Goal: Task Accomplishment & Management: Use online tool/utility

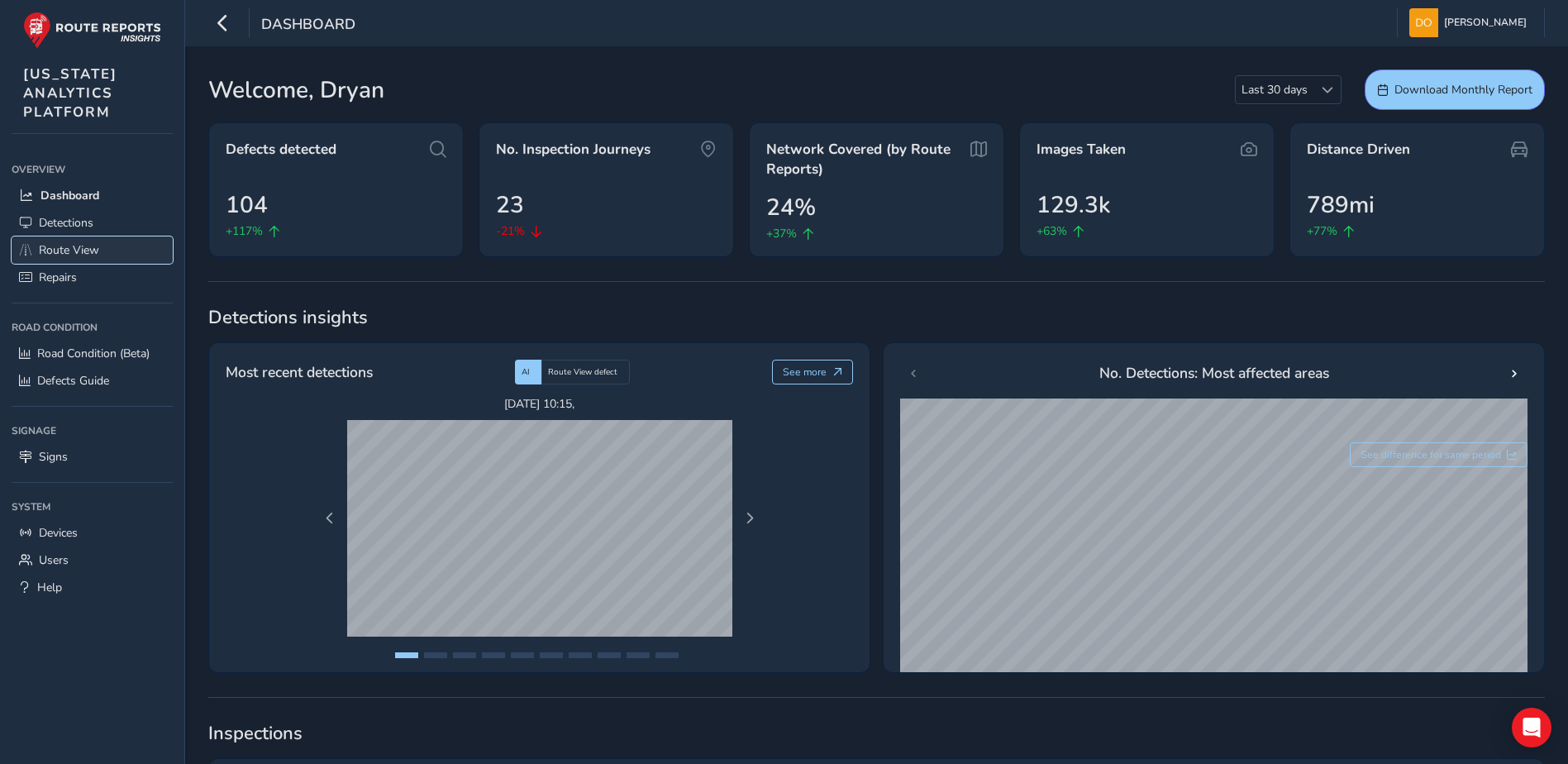
click at [80, 253] on span "Route View" at bounding box center [68, 250] width 60 height 16
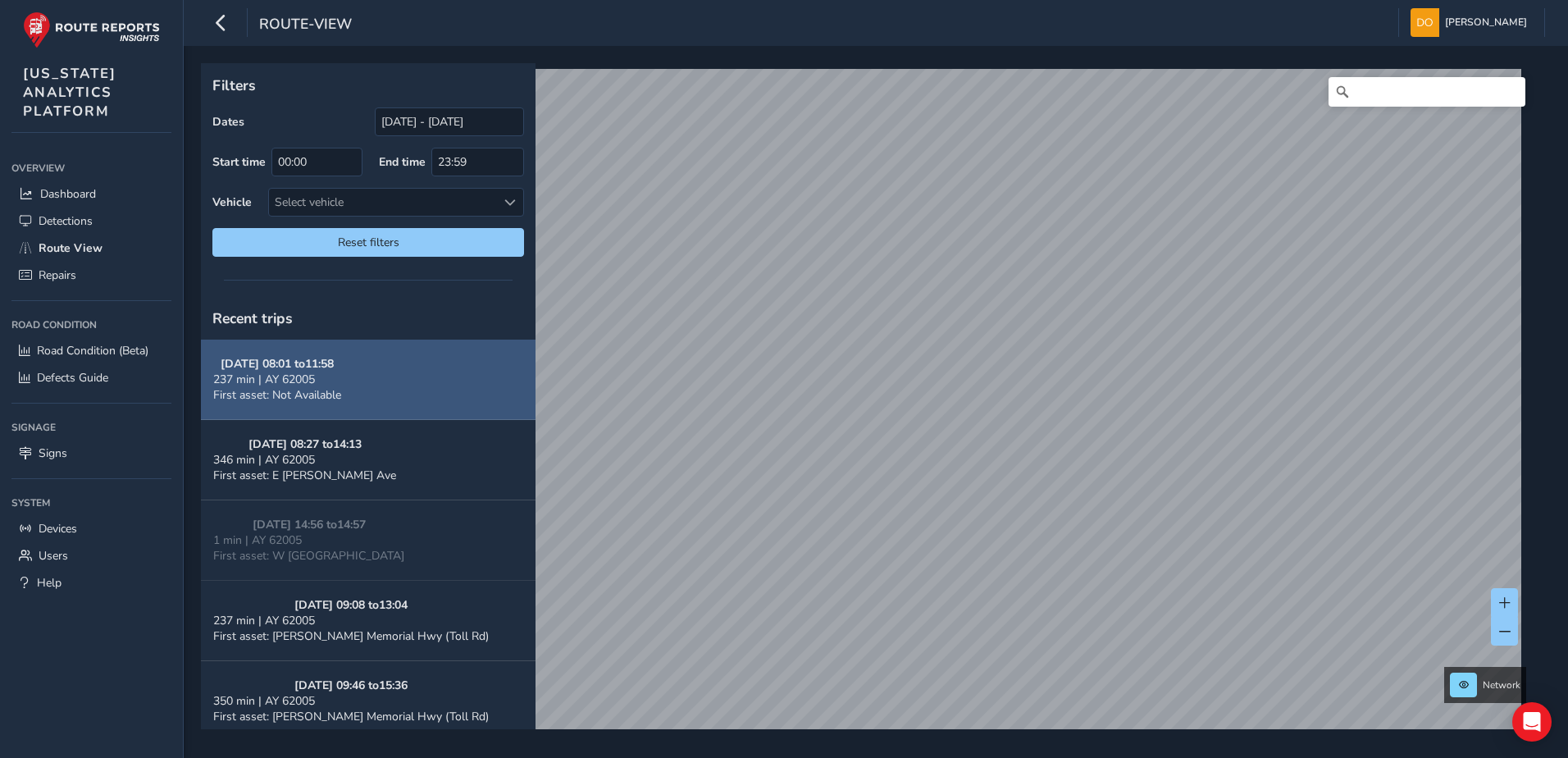
click at [399, 371] on button "09/17/2025, 08:01 to 11:58 237 min | AY 62005 First asset: Not Available" at bounding box center [369, 379] width 335 height 81
click at [419, 366] on button "09/17/2025, 08:01 to 11:58 237 min | AY 62005 First asset: Not Available" at bounding box center [369, 379] width 335 height 81
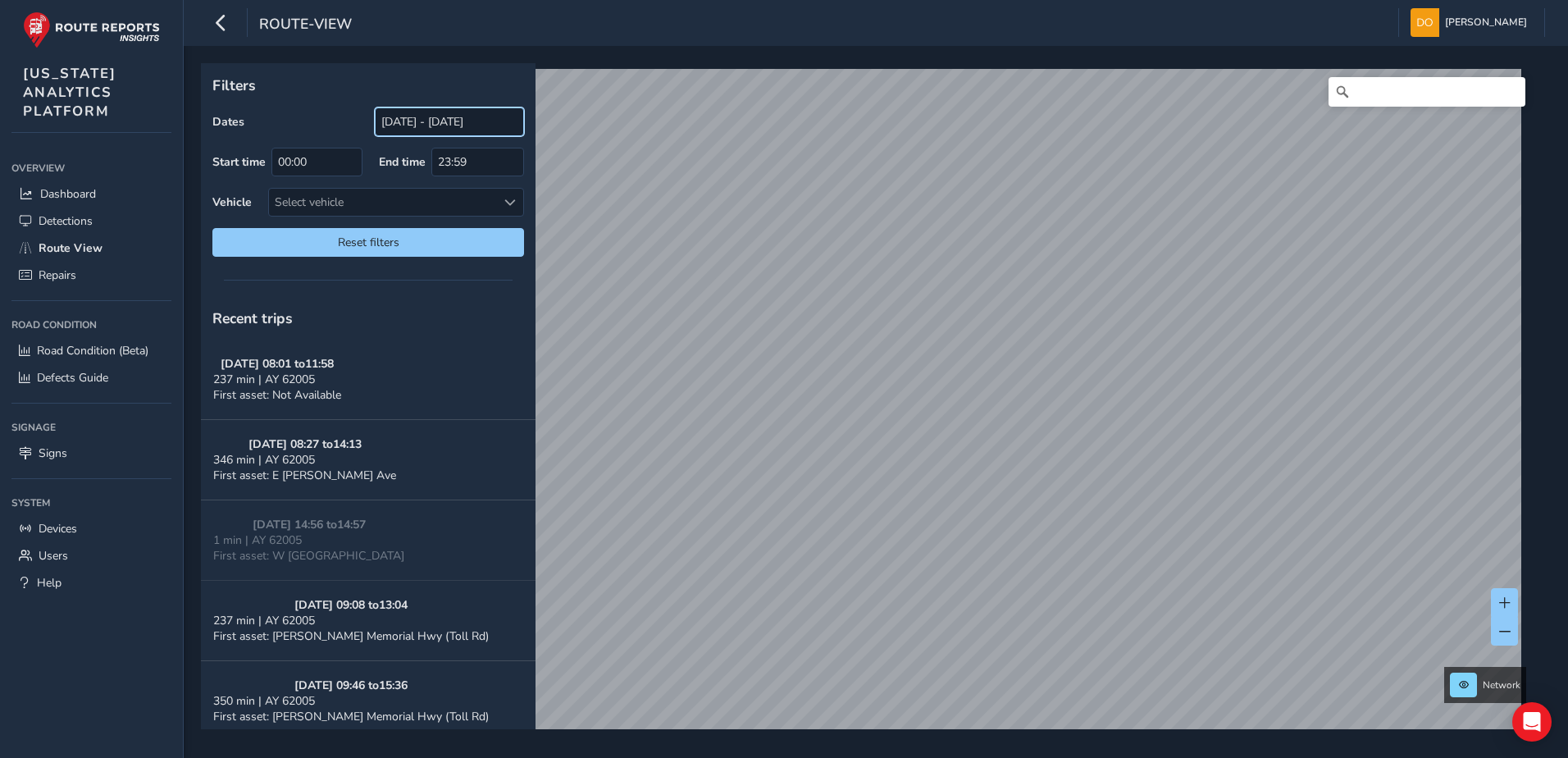
click at [419, 127] on input "08/19/2025 - 09/18/2025" at bounding box center [449, 121] width 149 height 29
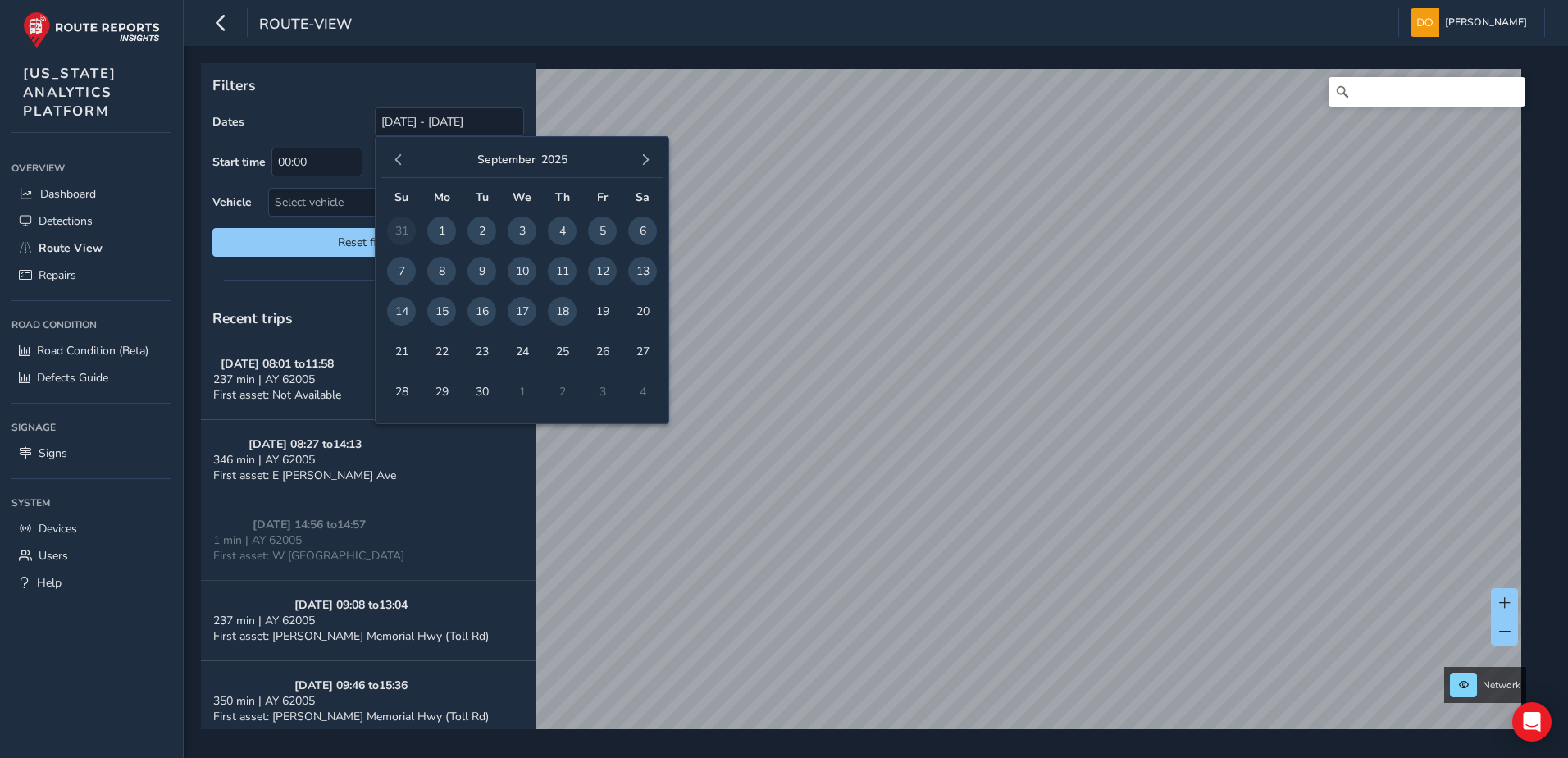
click at [485, 316] on span "16" at bounding box center [481, 310] width 29 height 29
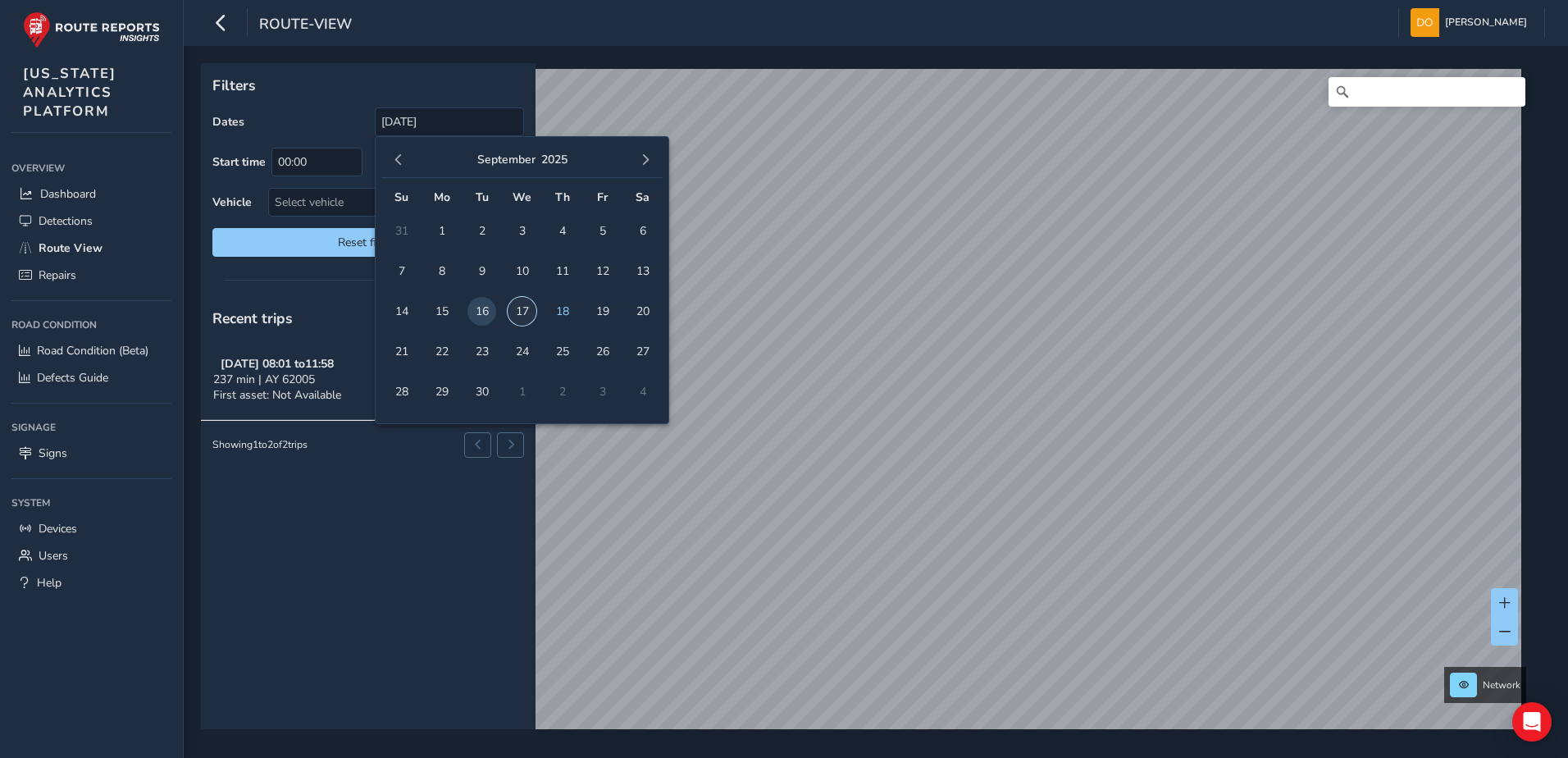
click at [526, 315] on span "17" at bounding box center [521, 310] width 29 height 29
type input "09/16/2025 - 09/17/2025"
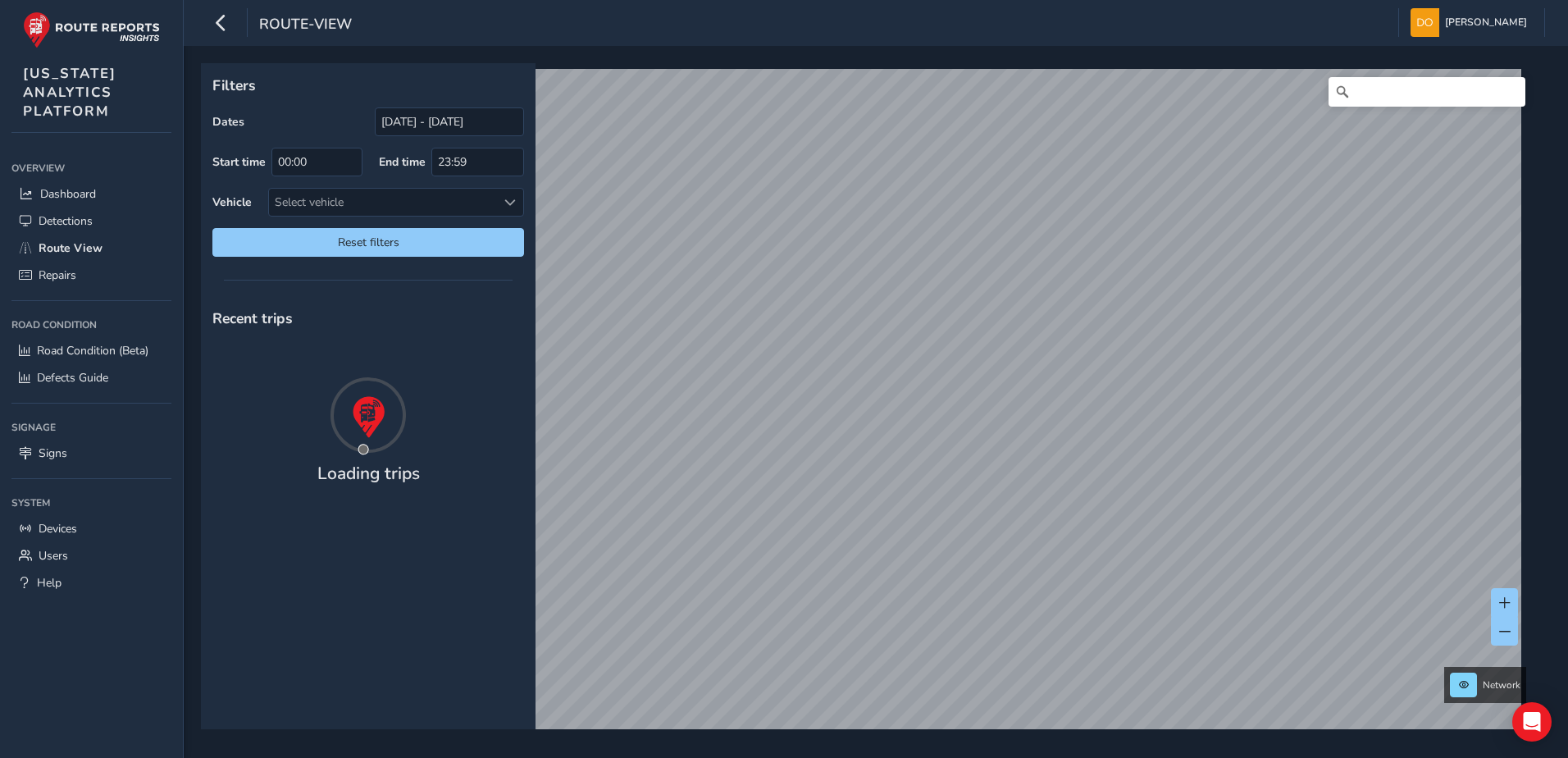
click at [528, 310] on div "Recent trips" at bounding box center [369, 317] width 335 height 42
click at [499, 191] on div at bounding box center [509, 201] width 27 height 27
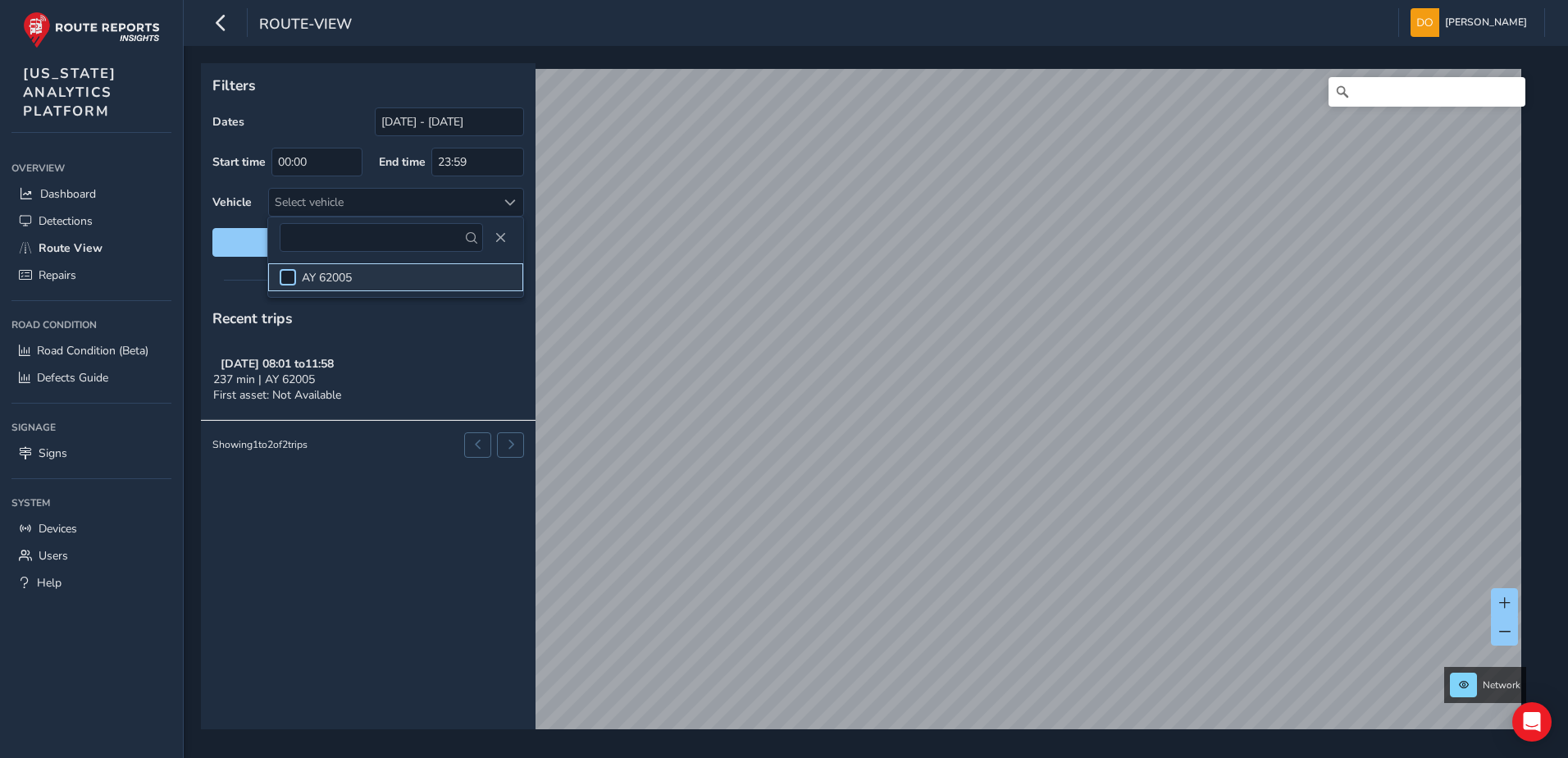
click at [294, 274] on div at bounding box center [287, 277] width 16 height 16
click at [352, 276] on span "AY 62005" at bounding box center [327, 278] width 50 height 16
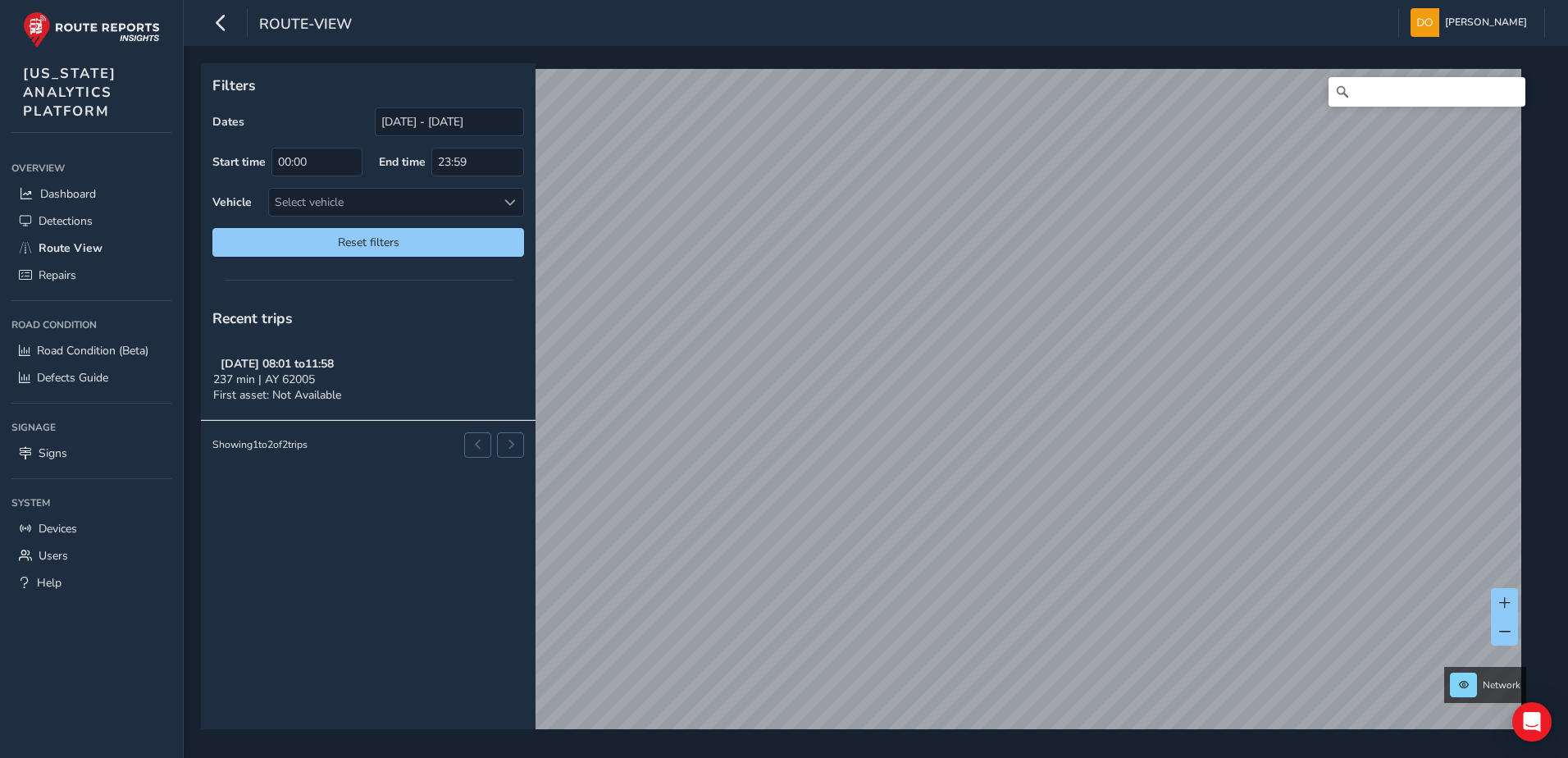
click at [334, 368] on strong "09/17/2025, 08:01 to 11:58" at bounding box center [277, 363] width 113 height 16
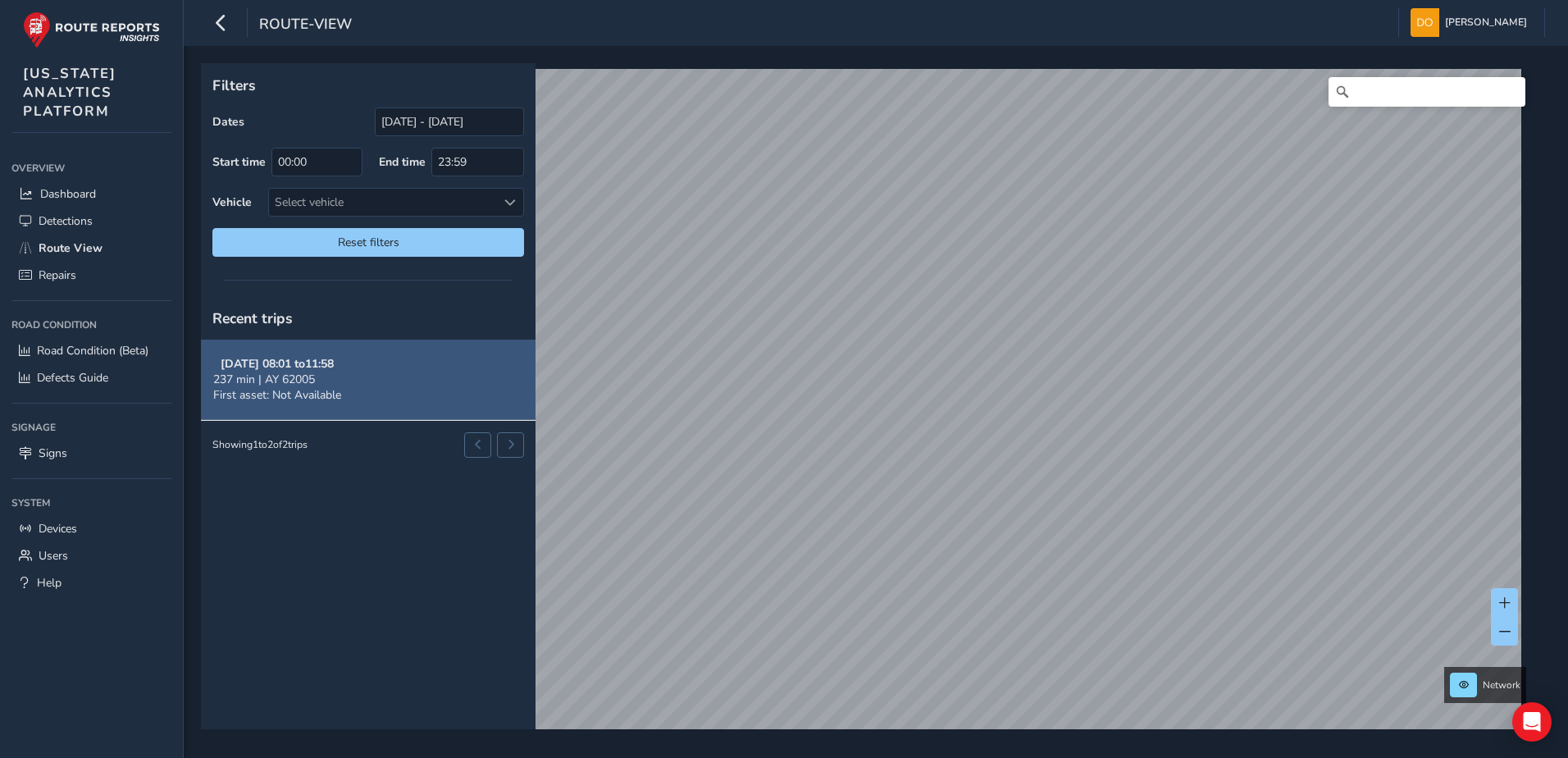
click at [334, 360] on strong "09/17/2025, 08:01 to 11:58" at bounding box center [277, 363] width 113 height 16
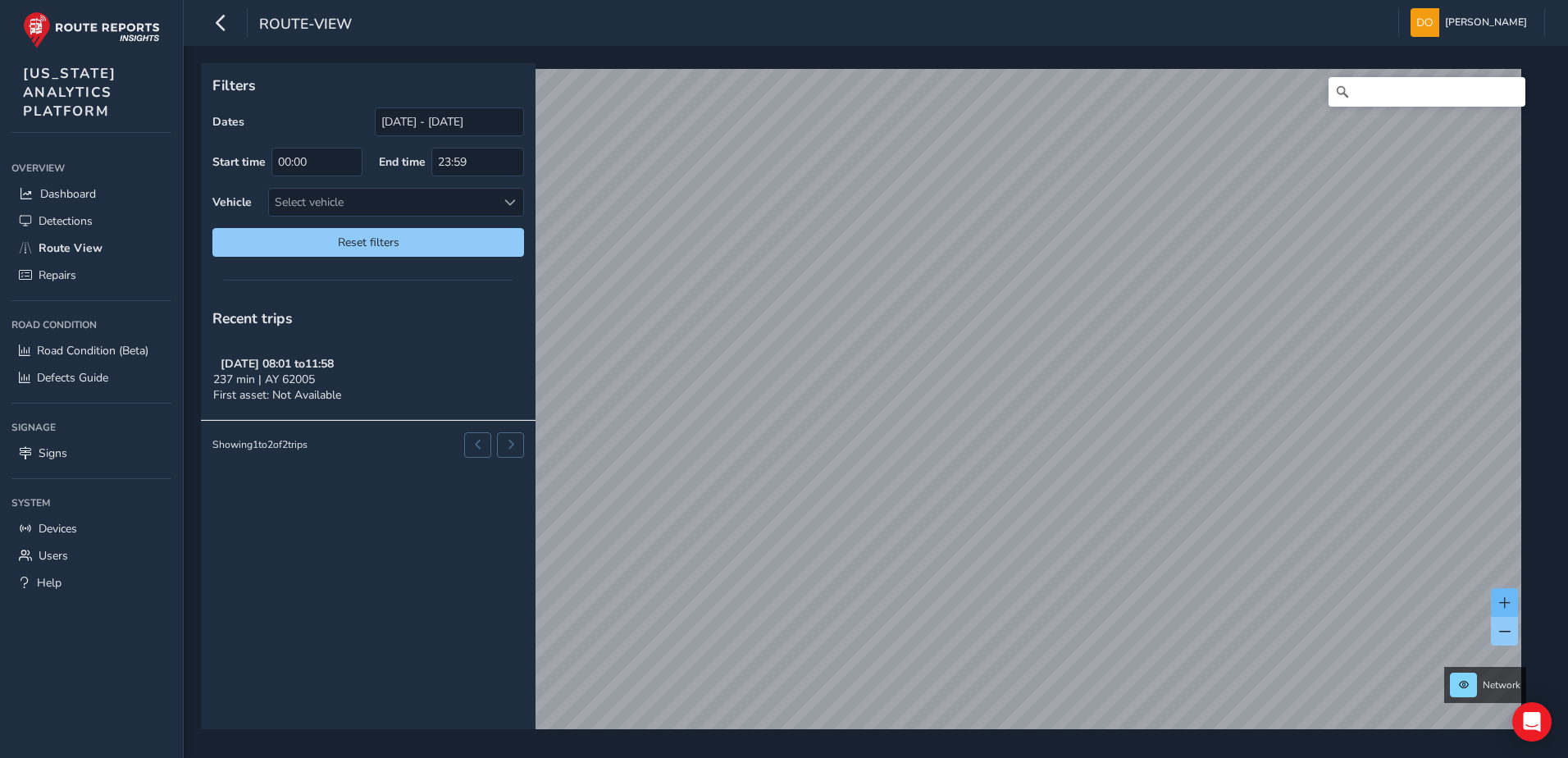
click at [1504, 592] on button at bounding box center [1504, 602] width 27 height 29
click at [1502, 595] on button at bounding box center [1504, 602] width 27 height 29
click at [1499, 603] on span at bounding box center [1504, 602] width 11 height 11
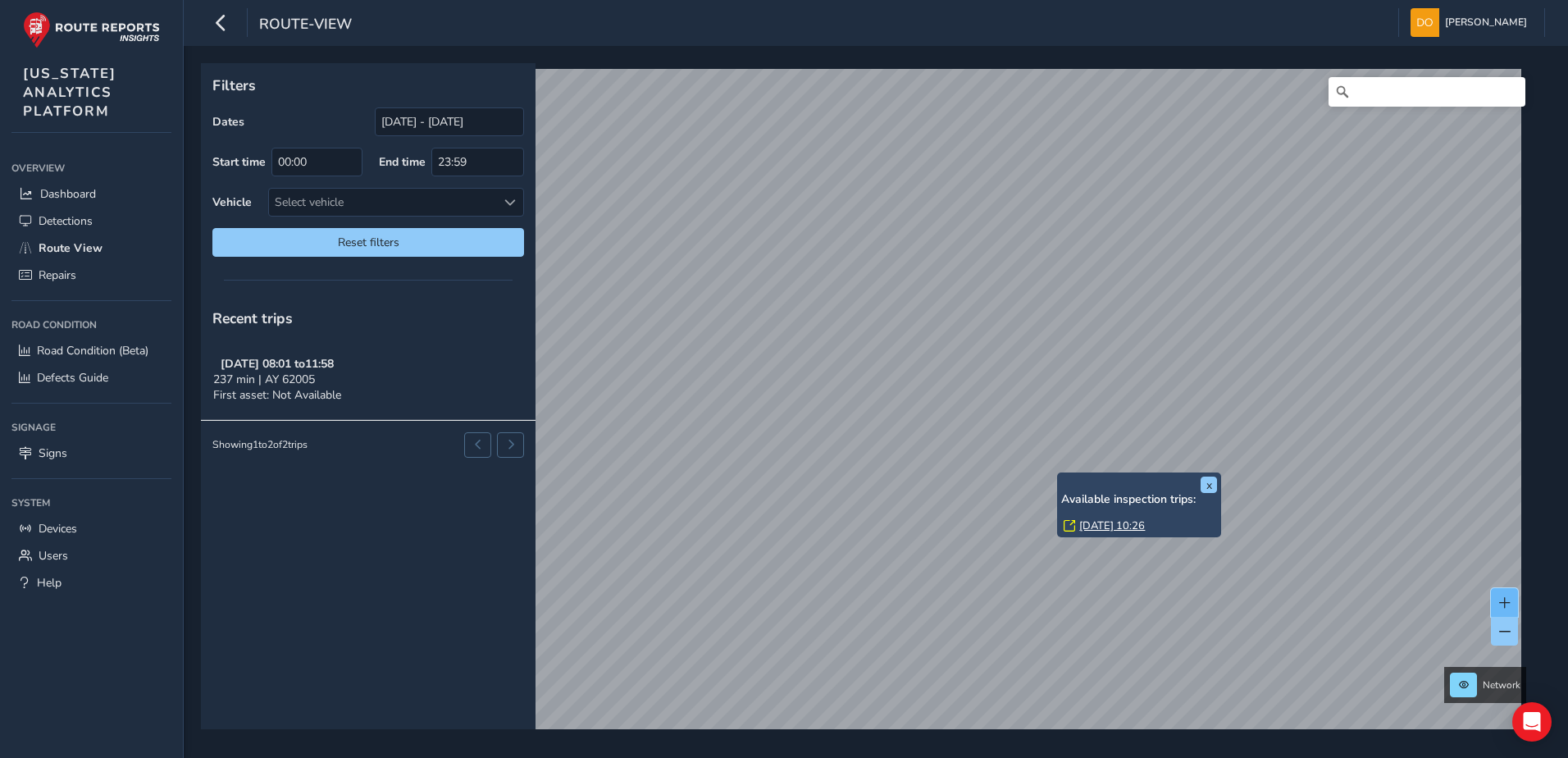
click at [1508, 601] on span at bounding box center [1504, 602] width 11 height 11
click at [1507, 601] on span at bounding box center [1504, 602] width 11 height 11
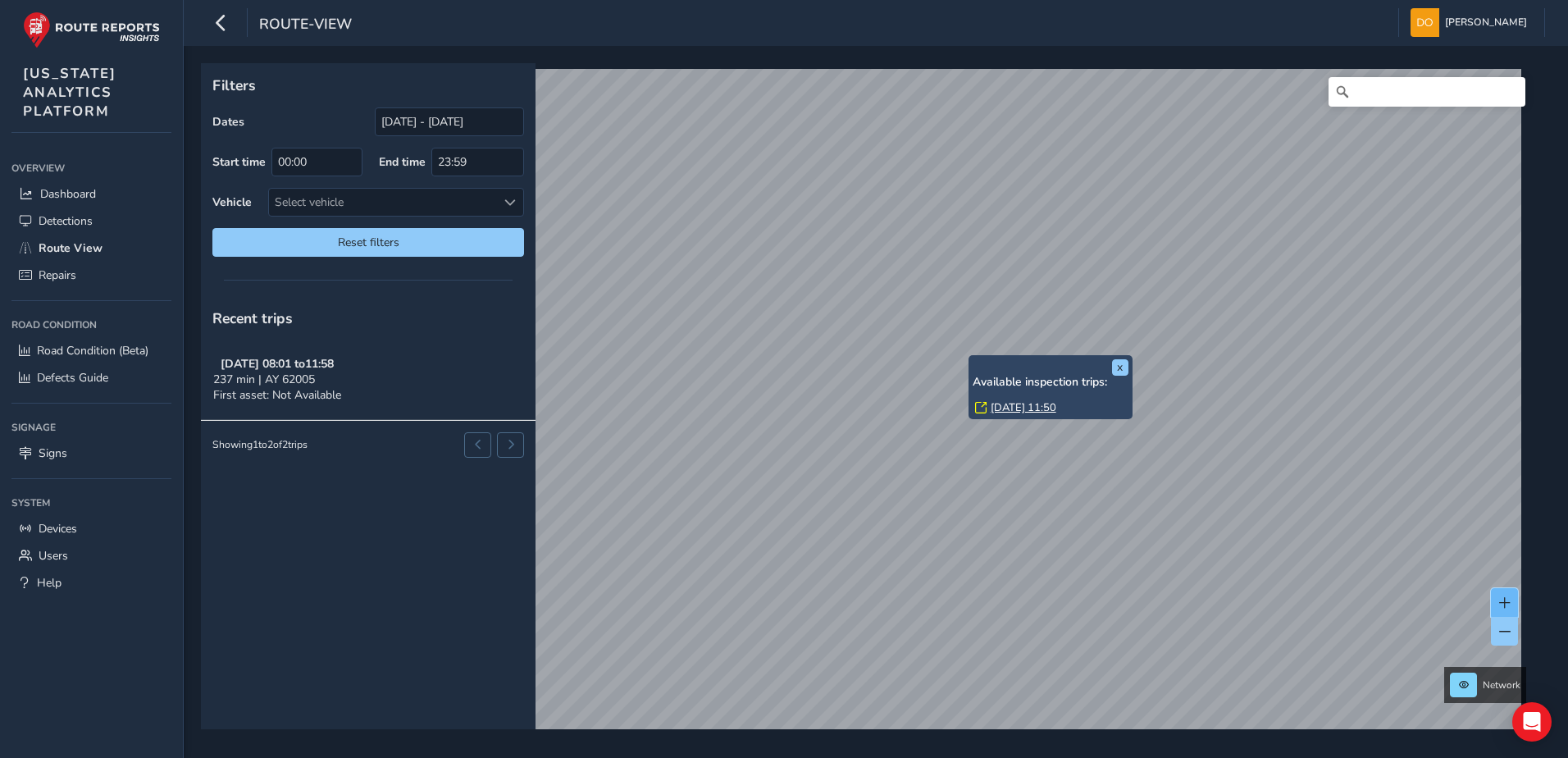
click at [1506, 599] on span at bounding box center [1504, 602] width 11 height 11
click at [1506, 599] on span at bounding box center [1504, 602] width 11 height 11
click at [1505, 600] on span at bounding box center [1504, 602] width 11 height 11
click at [1504, 600] on span at bounding box center [1504, 602] width 11 height 11
click at [1496, 599] on button at bounding box center [1504, 602] width 27 height 29
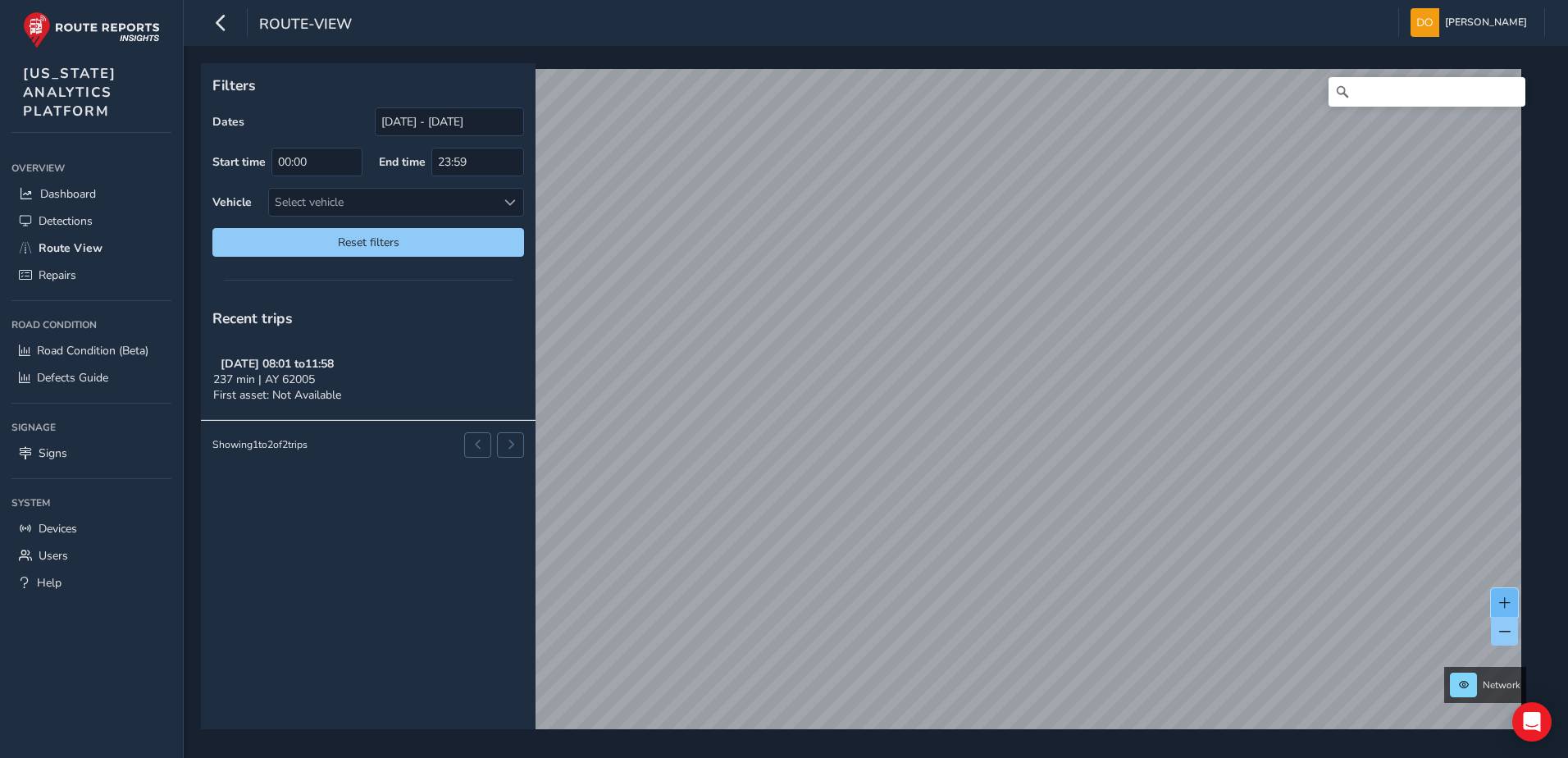
click at [1496, 599] on button at bounding box center [1504, 602] width 27 height 29
click at [219, 252] on div "Filters Dates 09/16/2025 - 09/17/2025 Start time 00:00 End time 23:59 Vehicle S…" at bounding box center [870, 396] width 1338 height 666
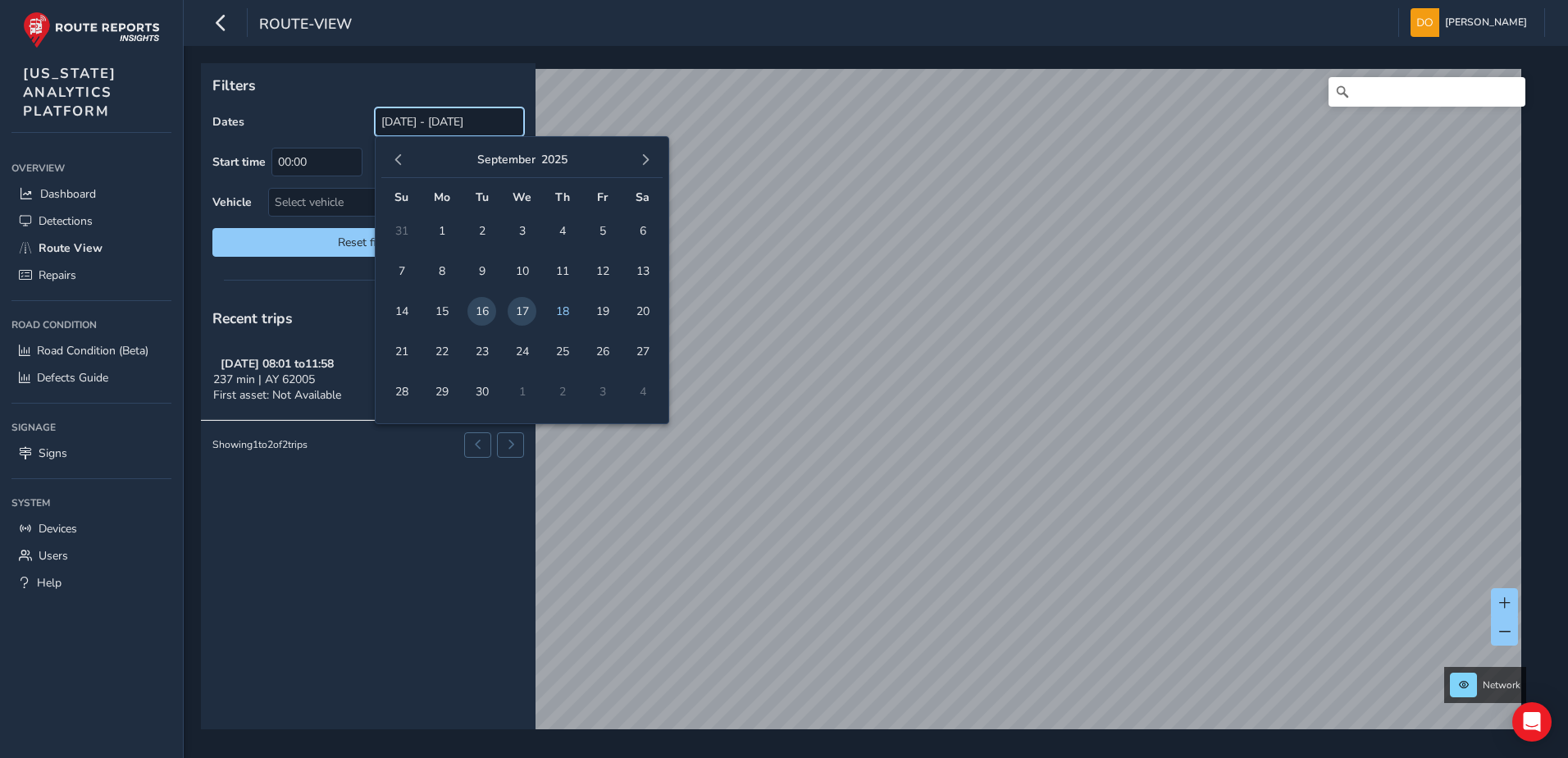
click at [688, 200] on div "Filters Dates 09/16/2025 - 09/17/2025 Start time 00:00 End time 23:59 Vehicle S…" at bounding box center [870, 396] width 1338 height 666
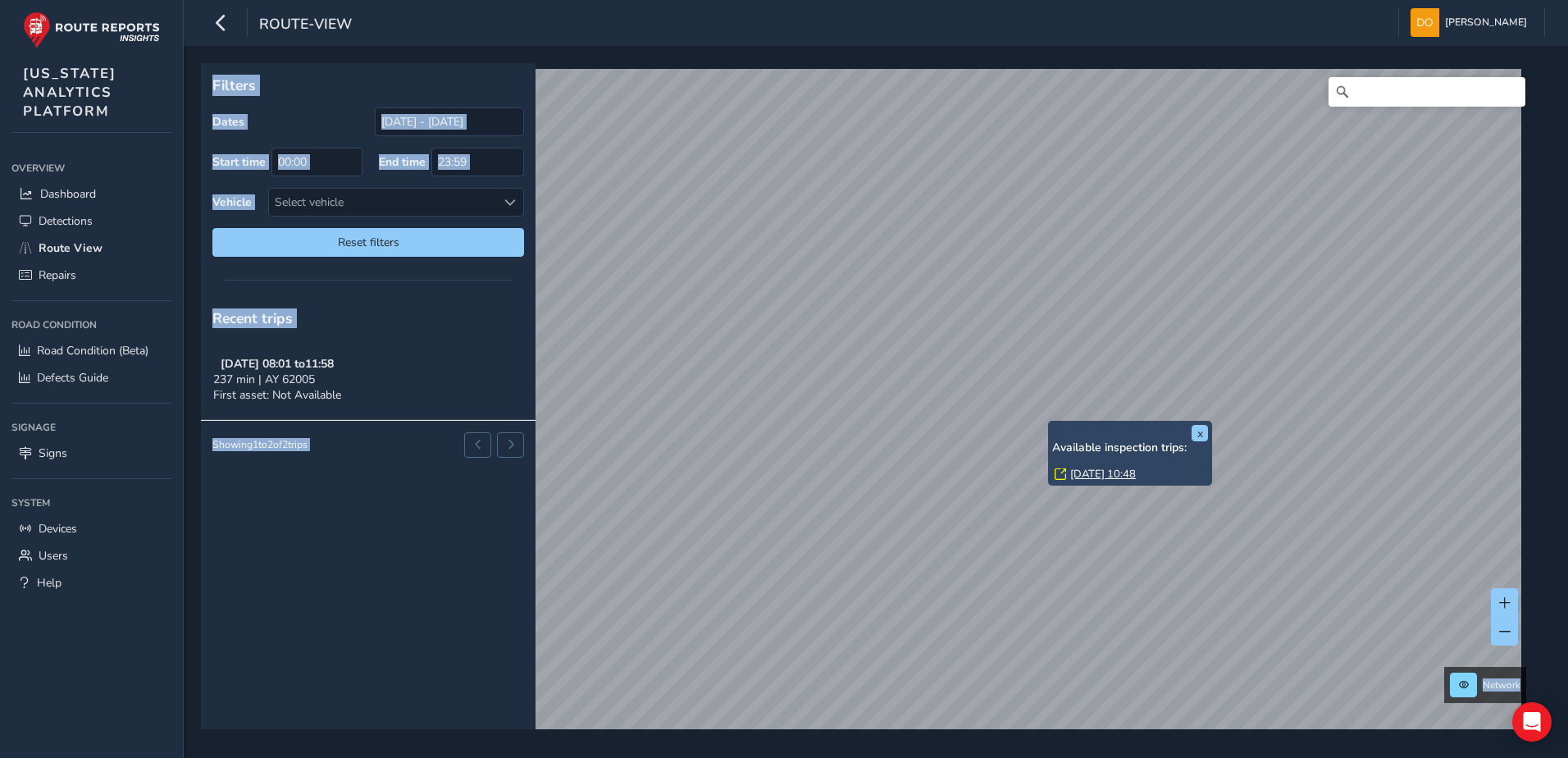
drag, startPoint x: 1125, startPoint y: 432, endPoint x: 1122, endPoint y: 390, distance: 42.1
click at [1049, 426] on div "x Available inspection trips: Wed, 17 Sep, 10:48" at bounding box center [1129, 453] width 164 height 65
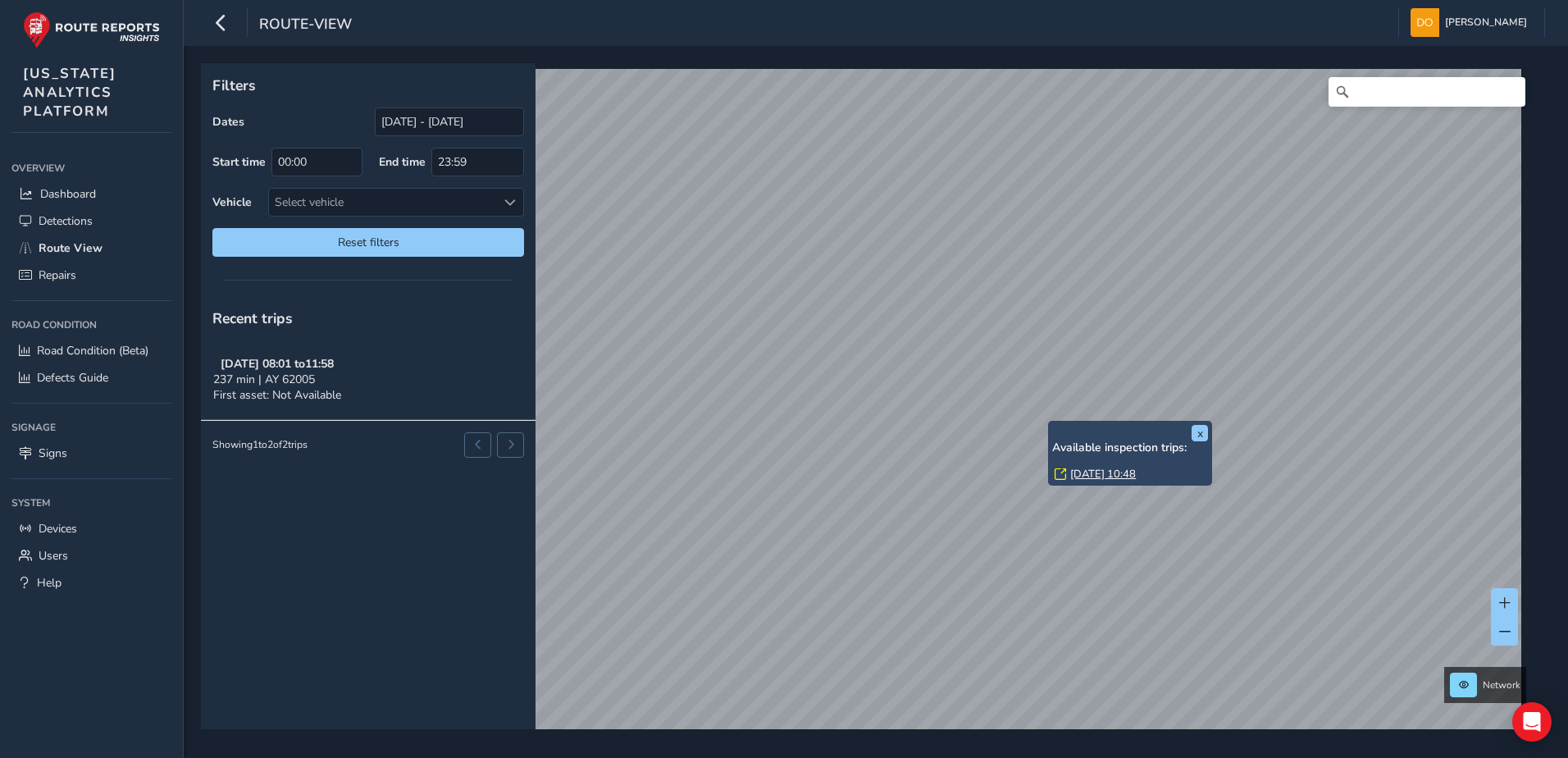
click at [1081, 480] on link "Wed, 17 Sep, 10:48" at bounding box center [1103, 474] width 66 height 15
